Goal: Information Seeking & Learning: Learn about a topic

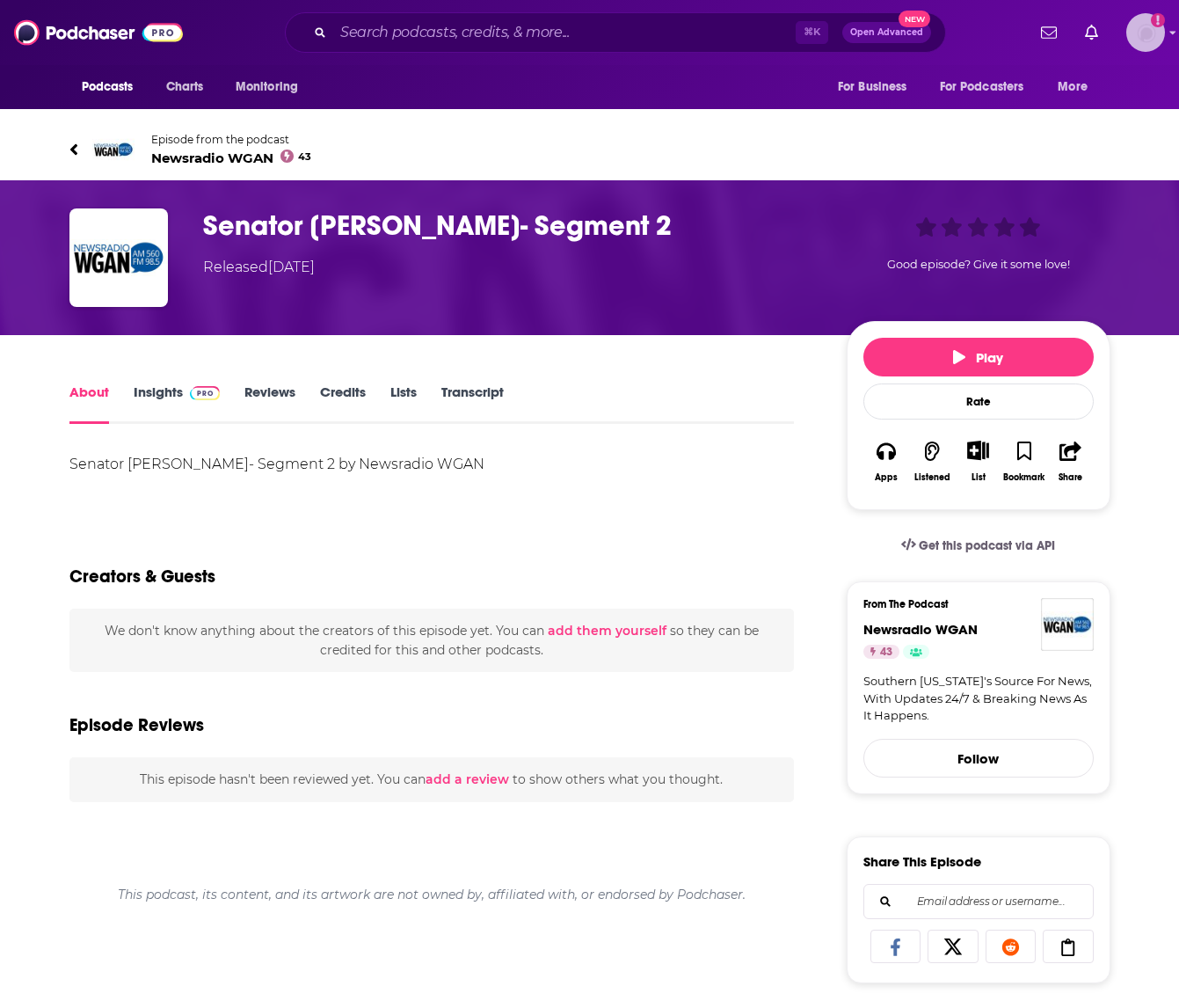
click at [1146, 25] on img "Logged in as EC_2026" at bounding box center [1146, 32] width 39 height 39
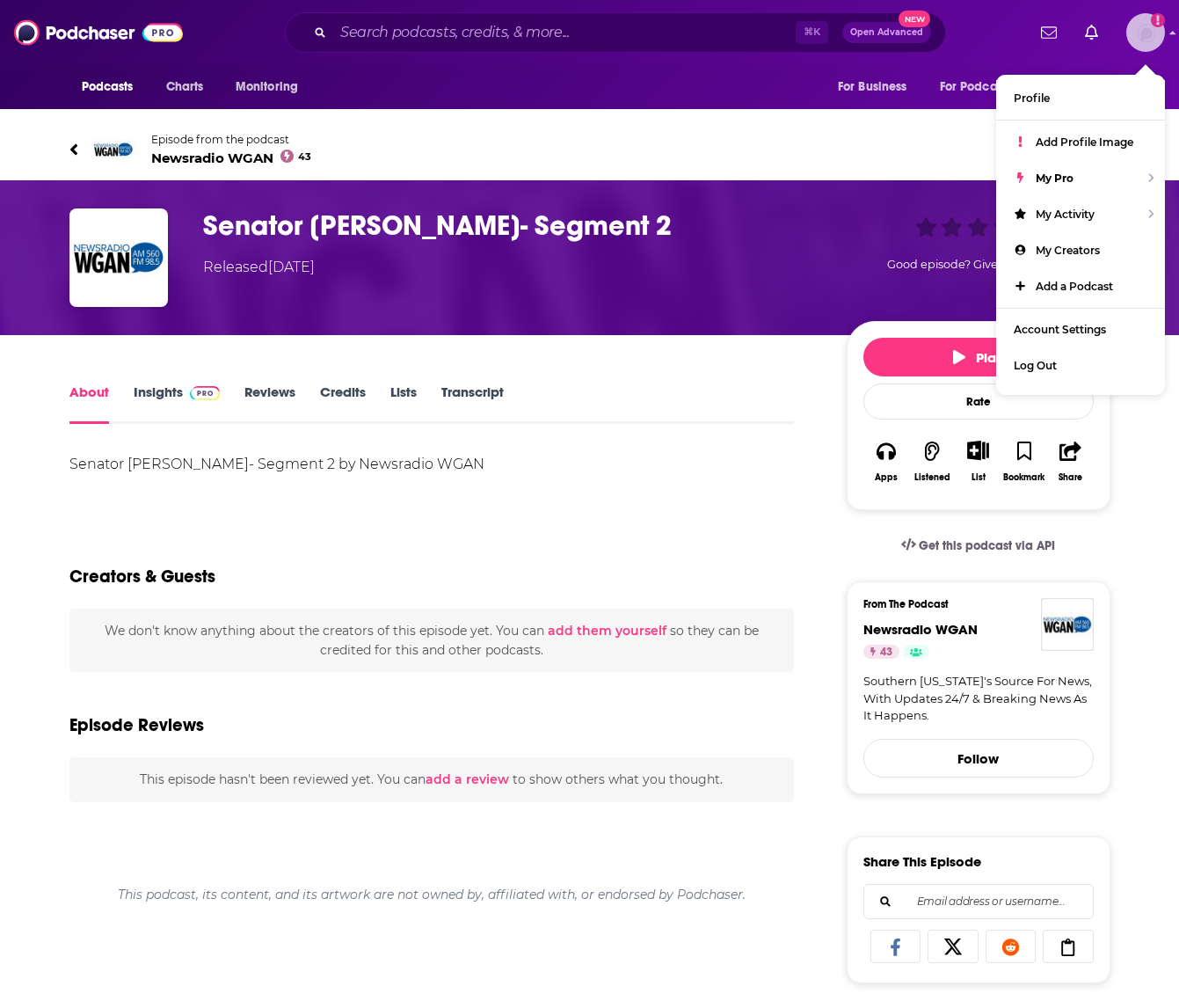
click at [1146, 25] on img "Logged in as EC_2026" at bounding box center [1146, 32] width 39 height 39
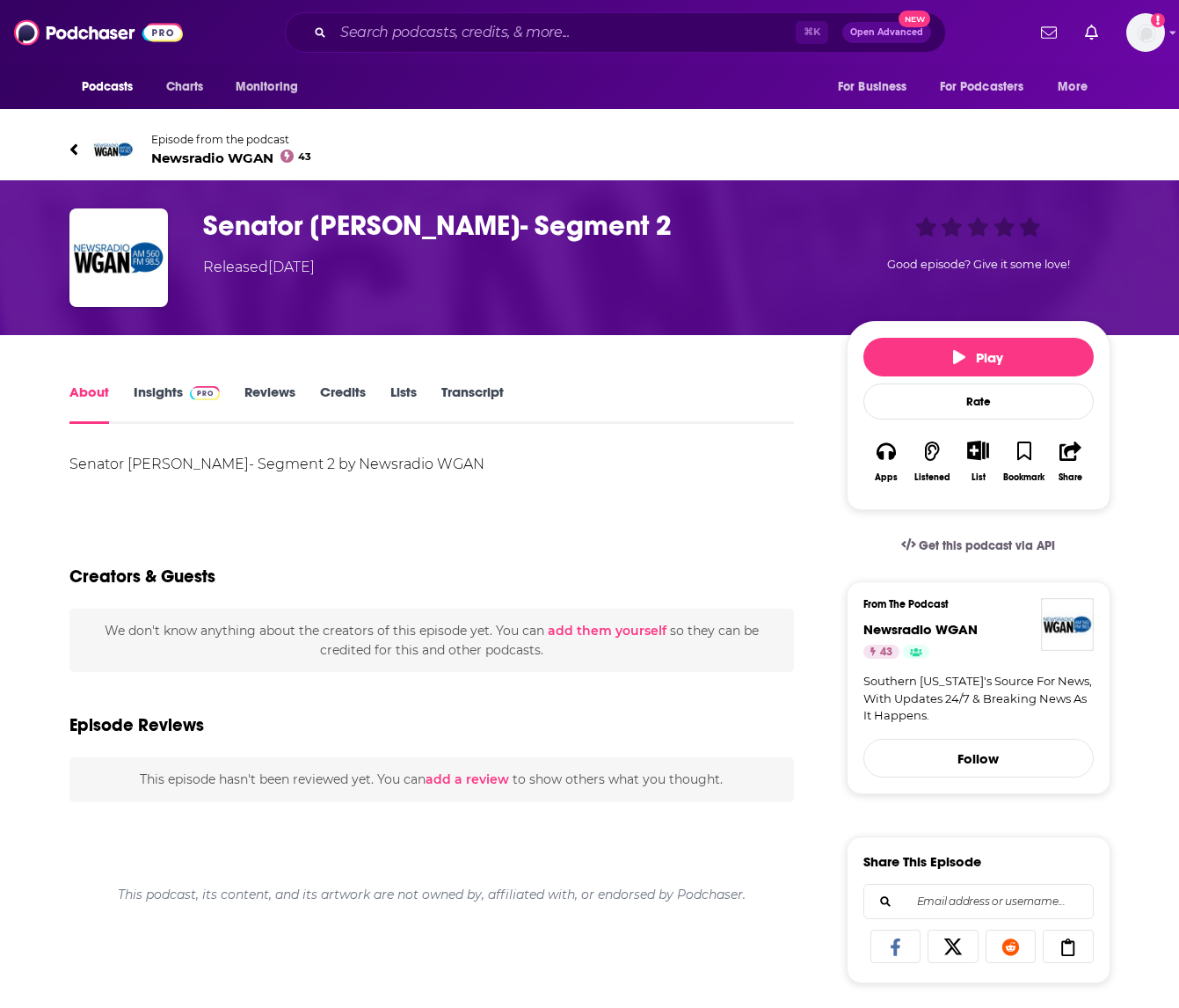
click at [329, 458] on div "Senator [PERSON_NAME]- Segment 2 by Newsradio WGAN" at bounding box center [431, 465] width 726 height 25
click at [1069, 457] on icon "button" at bounding box center [1070, 451] width 22 height 19
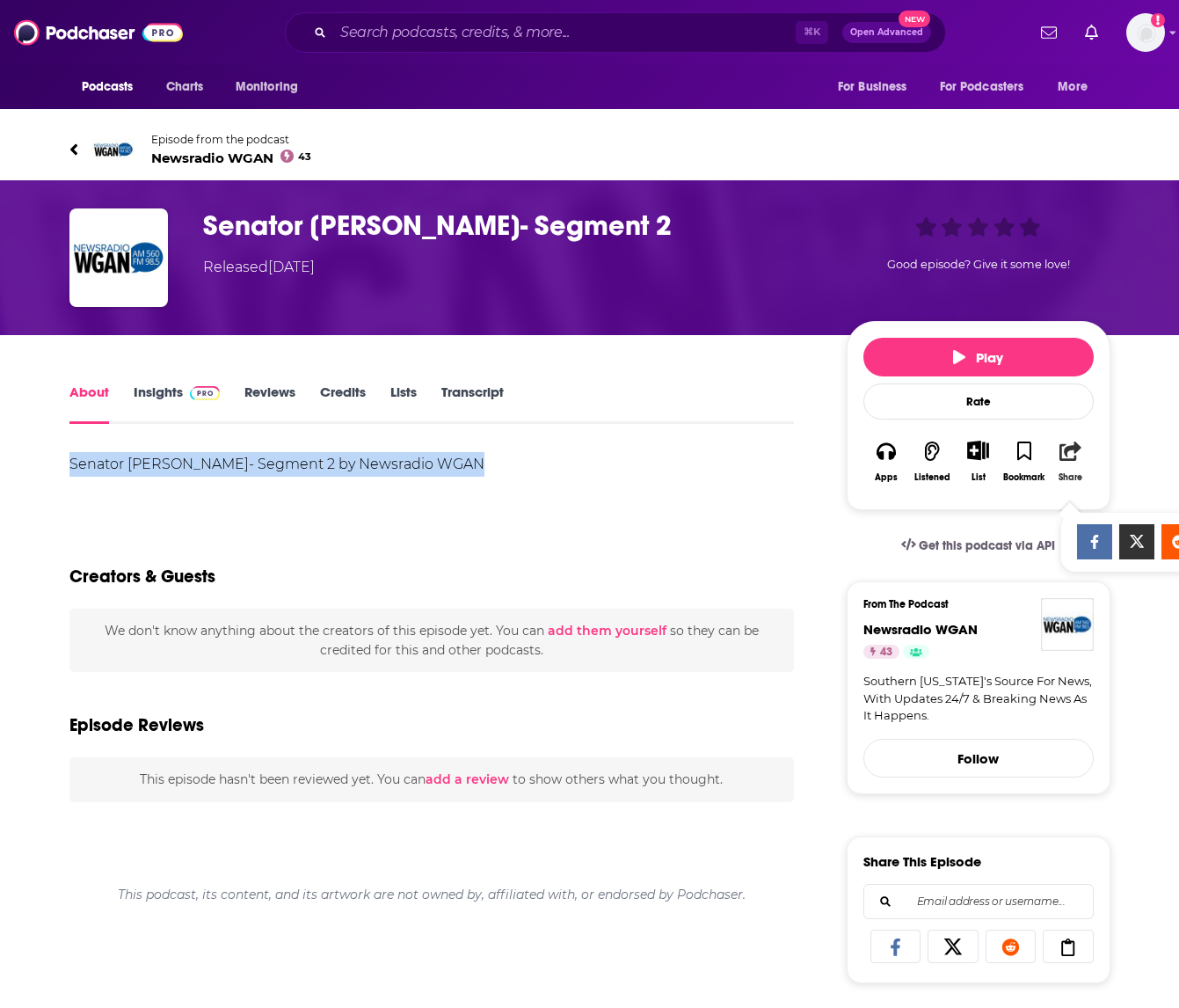
click at [1069, 457] on icon "button" at bounding box center [1070, 451] width 22 height 19
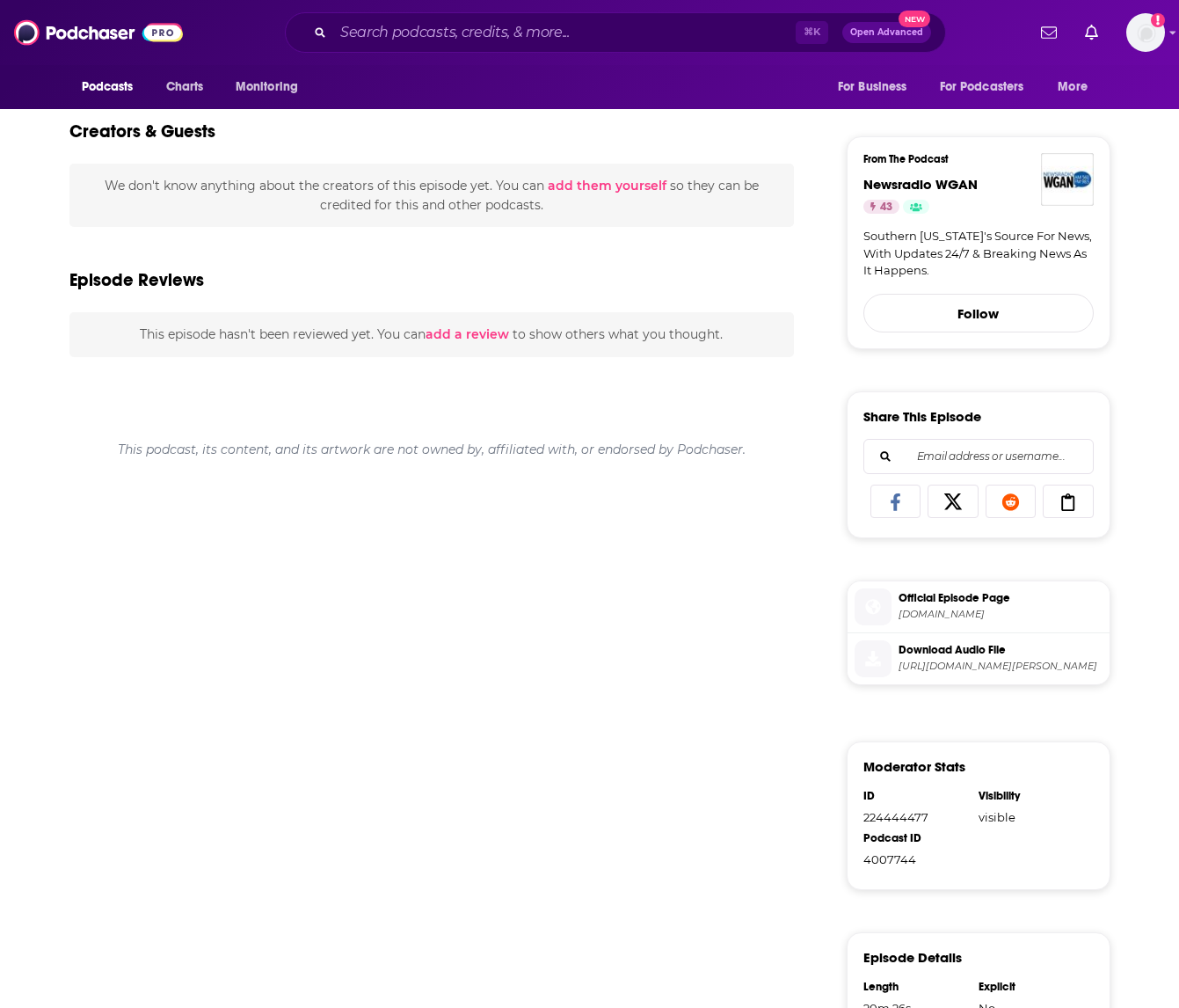
scroll to position [498, 0]
